Goal: Navigation & Orientation: Understand site structure

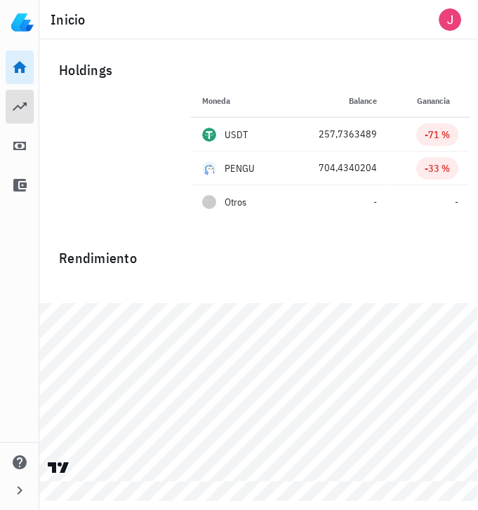
click at [18, 103] on icon at bounding box center [19, 106] width 17 height 17
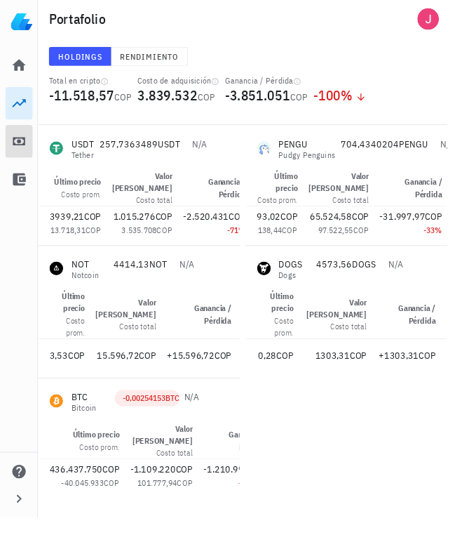
click at [18, 145] on icon at bounding box center [19, 146] width 13 height 8
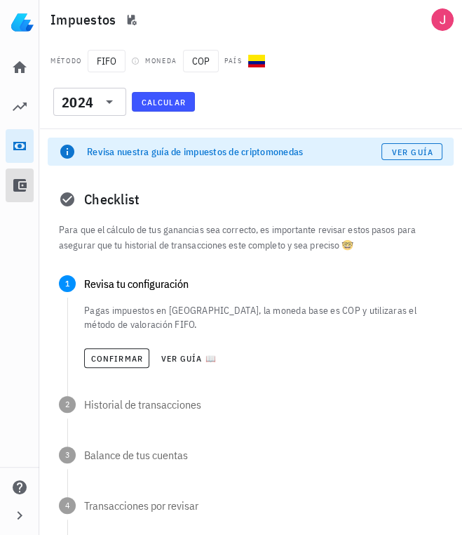
click at [22, 189] on icon at bounding box center [19, 185] width 17 height 17
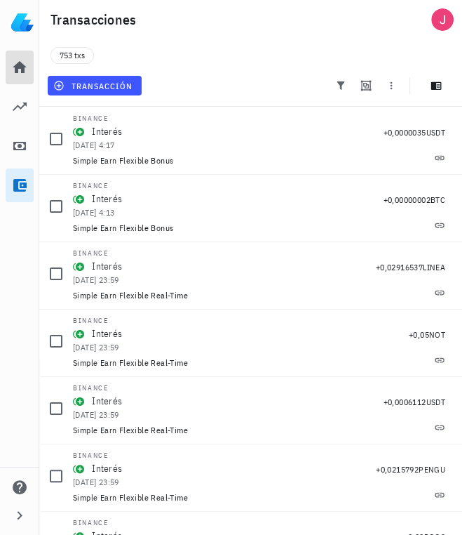
click at [21, 74] on icon at bounding box center [19, 67] width 17 height 17
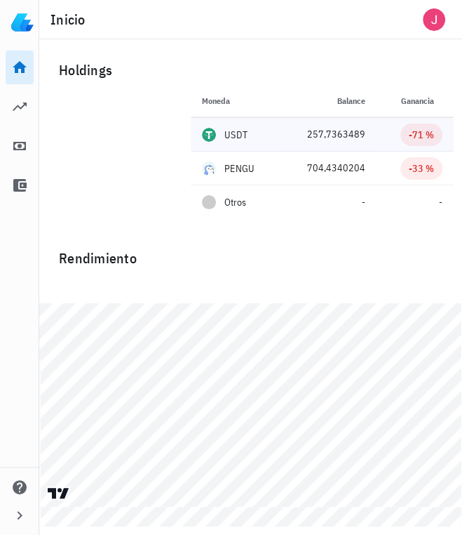
click at [342, 126] on td "257,7363489" at bounding box center [329, 135] width 96 height 34
